Goal: Information Seeking & Learning: Learn about a topic

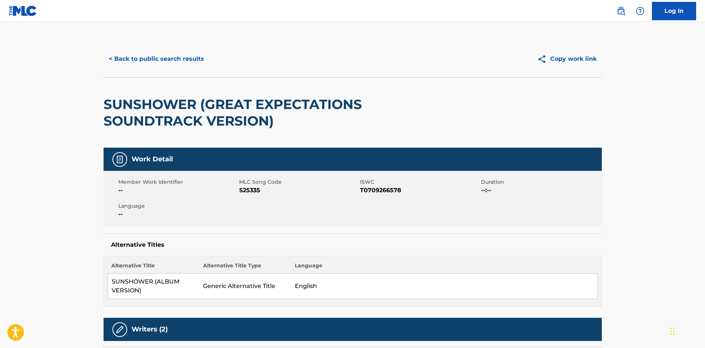
click at [159, 57] on button "< Back to public search results" at bounding box center [157, 59] width 106 height 18
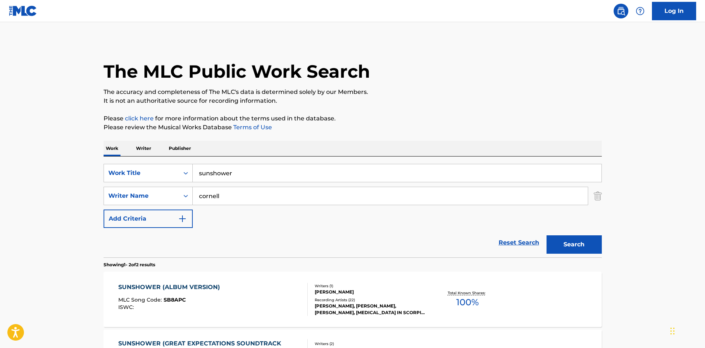
scroll to position [69, 0]
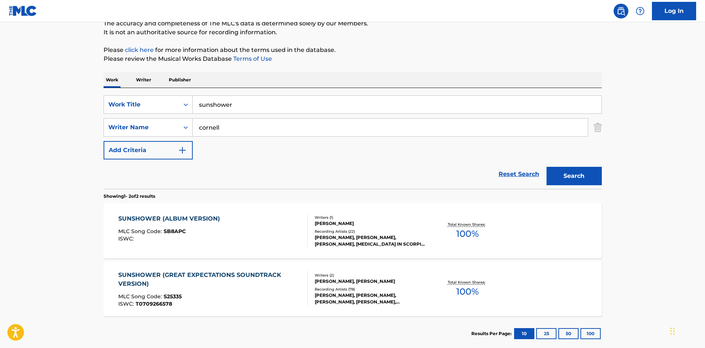
click at [231, 106] on input "sunshower" at bounding box center [397, 105] width 409 height 18
type input "four walled world"
click at [547, 167] on button "Search" at bounding box center [574, 176] width 55 height 18
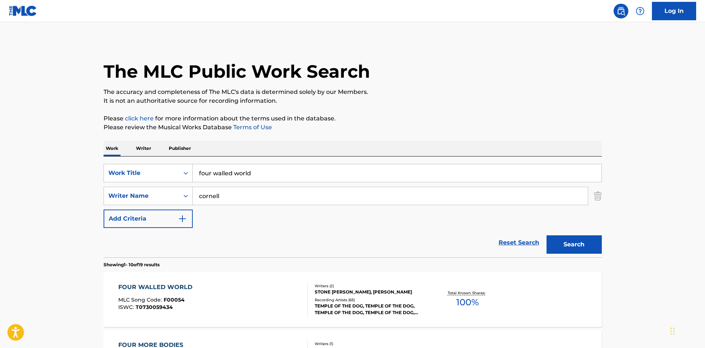
click at [370, 300] on div "Recording Artists ( 65 )" at bounding box center [370, 300] width 111 height 6
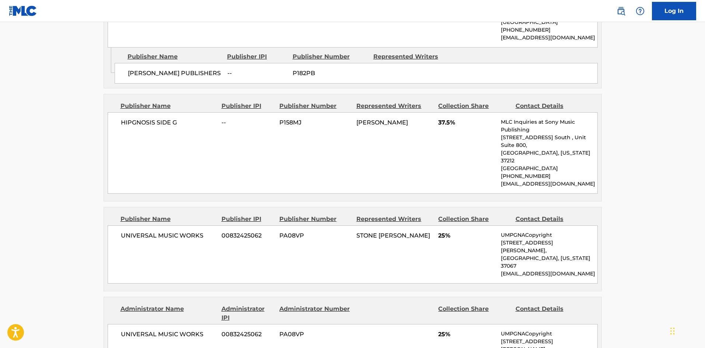
scroll to position [541, 0]
